Goal: Task Accomplishment & Management: Manage account settings

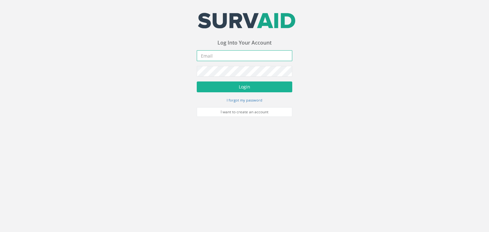
type input "[PERSON_NAME][EMAIL_ADDRESS][PERSON_NAME][DOMAIN_NAME]"
click at [139, 101] on div "Your email address was sucessfully verified - please login below to continue Yo…" at bounding box center [244, 58] width 489 height 117
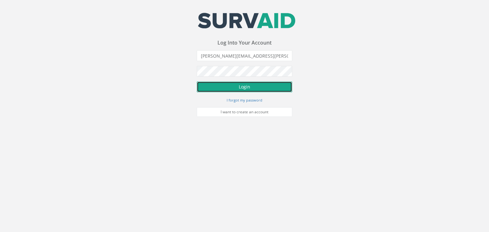
click at [223, 85] on button "Login" at bounding box center [244, 86] width 95 height 11
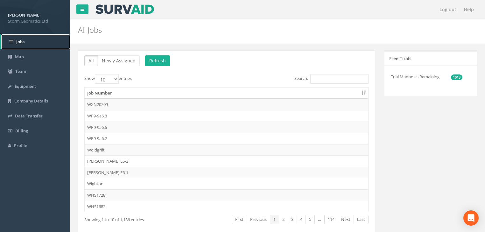
click at [27, 46] on link "Jobs" at bounding box center [35, 41] width 69 height 15
click at [320, 79] on input "Search:" at bounding box center [339, 79] width 58 height 10
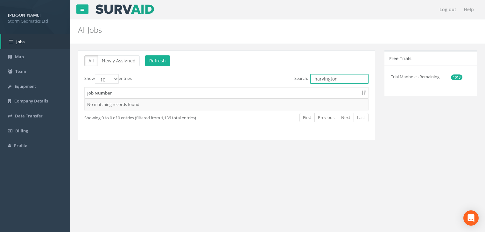
type input "harvington"
click at [256, 87] on div "Job Number No matching records found" at bounding box center [227, 98] width 294 height 27
click at [162, 59] on button "Refresh" at bounding box center [157, 60] width 25 height 11
click at [101, 108] on td "Harvington" at bounding box center [226, 104] width 283 height 11
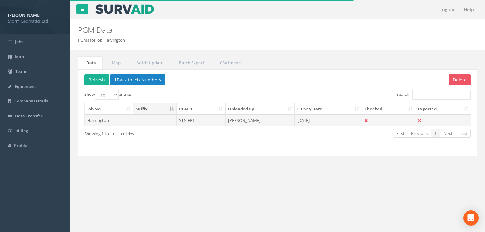
click at [153, 119] on td at bounding box center [155, 120] width 44 height 11
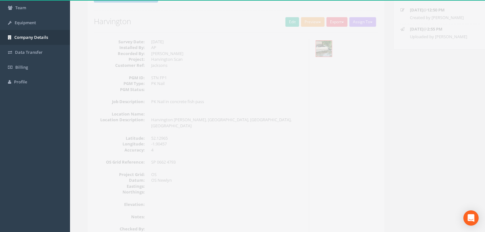
scroll to position [56, 0]
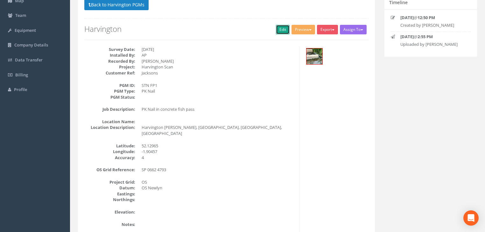
click at [277, 29] on link "Edit" at bounding box center [283, 30] width 14 height 10
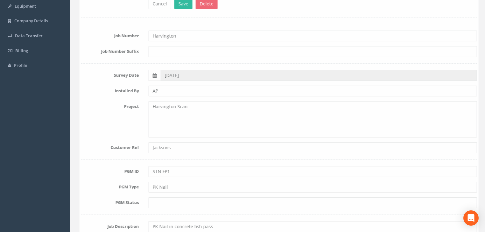
scroll to position [31, 0]
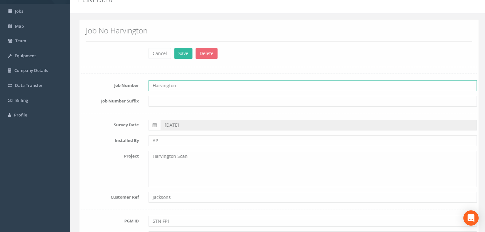
click at [187, 90] on input "Harvington" at bounding box center [311, 85] width 328 height 11
click at [186, 85] on input "Harvington" at bounding box center [311, 85] width 328 height 11
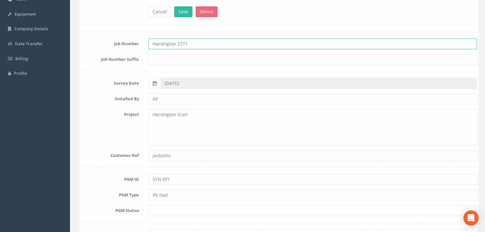
scroll to position [81, 0]
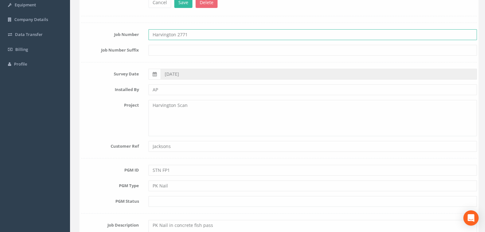
type input "Harvington 2771"
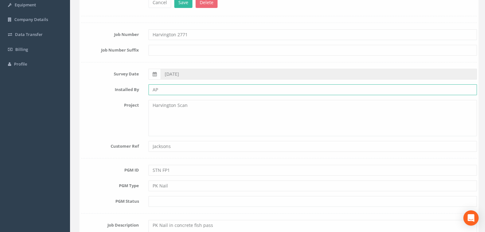
drag, startPoint x: 155, startPoint y: 89, endPoint x: 151, endPoint y: 90, distance: 3.9
click at [151, 90] on input "AP" at bounding box center [311, 89] width 328 height 11
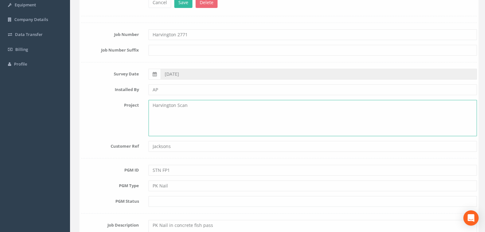
click at [184, 113] on textarea "Harvington Scan" at bounding box center [311, 118] width 328 height 36
click at [190, 107] on textarea "Harvington Scan" at bounding box center [311, 118] width 328 height 36
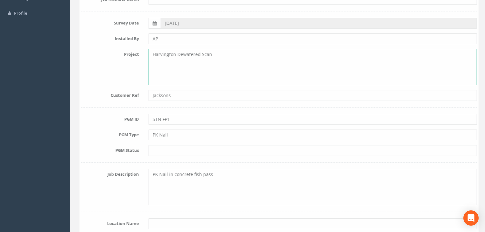
scroll to position [158, 0]
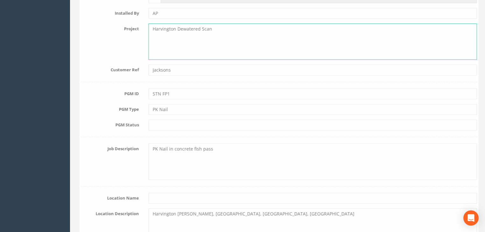
type textarea "Harvington Dewatered Scan"
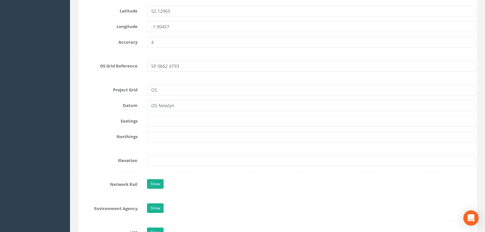
scroll to position [438, 0]
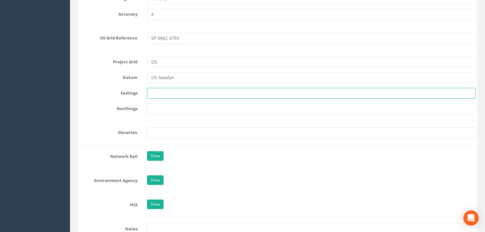
click at [188, 94] on input "text" at bounding box center [311, 93] width 328 height 11
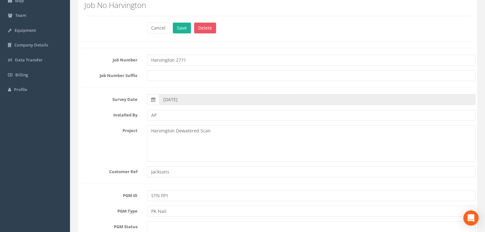
scroll to position [0, 0]
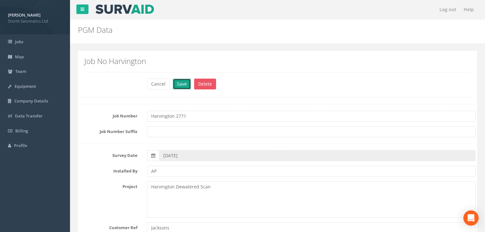
click at [180, 83] on button "Save" at bounding box center [182, 84] width 18 height 11
